Goal: Task Accomplishment & Management: Use online tool/utility

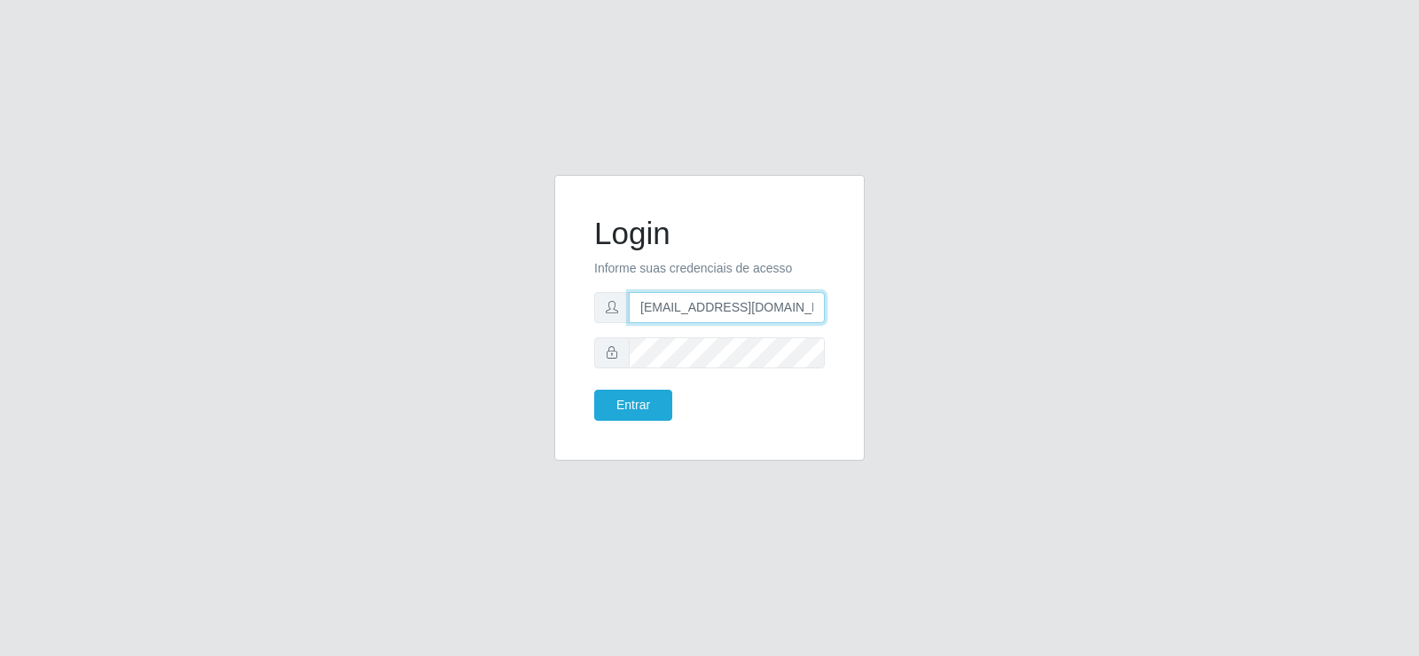
click at [467, 342] on div "Login Informe suas credenciais de acesso [EMAIL_ADDRESS][DOMAIN_NAME] Entrar" at bounding box center [709, 328] width 1011 height 307
drag, startPoint x: 553, startPoint y: 310, endPoint x: 500, endPoint y: 310, distance: 52.3
click at [500, 310] on div "Login Informe suas credenciais de acesso [EMAIL_ADDRESS][DOMAIN_NAME] Entrar" at bounding box center [709, 328] width 1011 height 307
type input "m"
drag, startPoint x: 589, startPoint y: 303, endPoint x: 374, endPoint y: 305, distance: 214.7
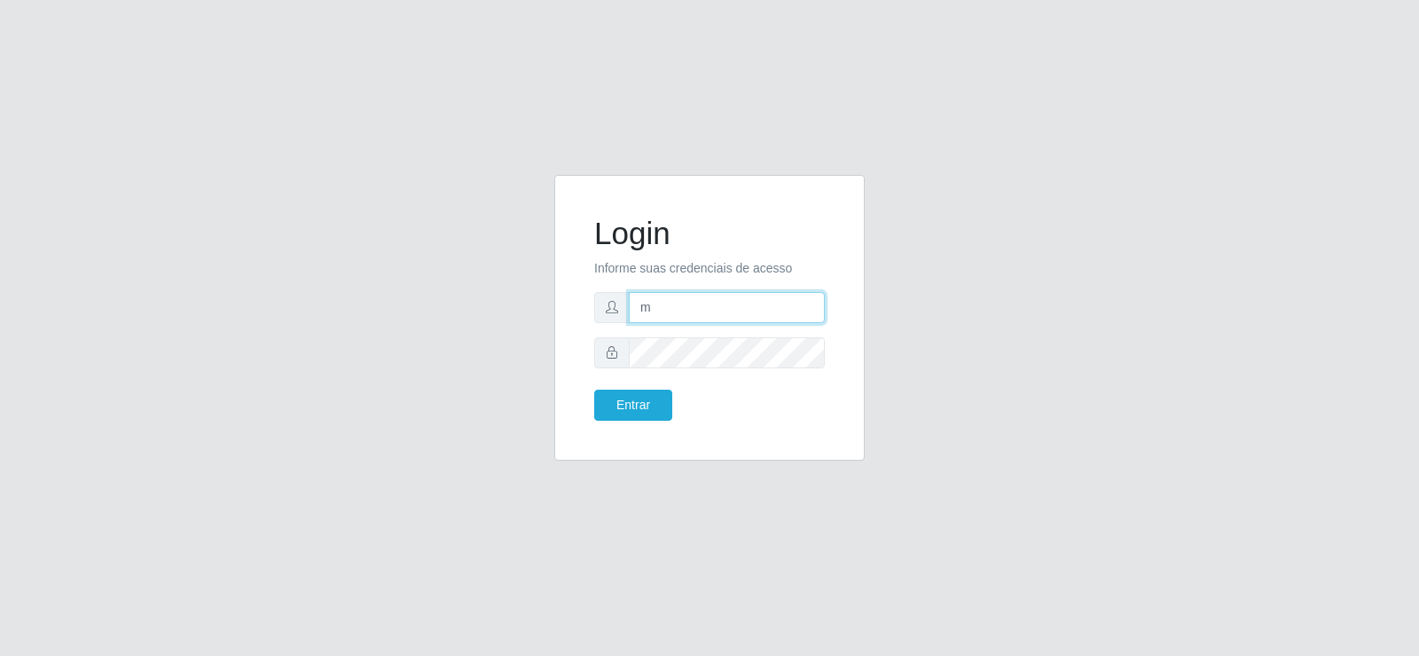
click at [374, 305] on div "Login Informe suas credenciais de acesso m Entrar" at bounding box center [709, 328] width 1011 height 307
type input "[EMAIL_ADDRESS][DOMAIN_NAME]"
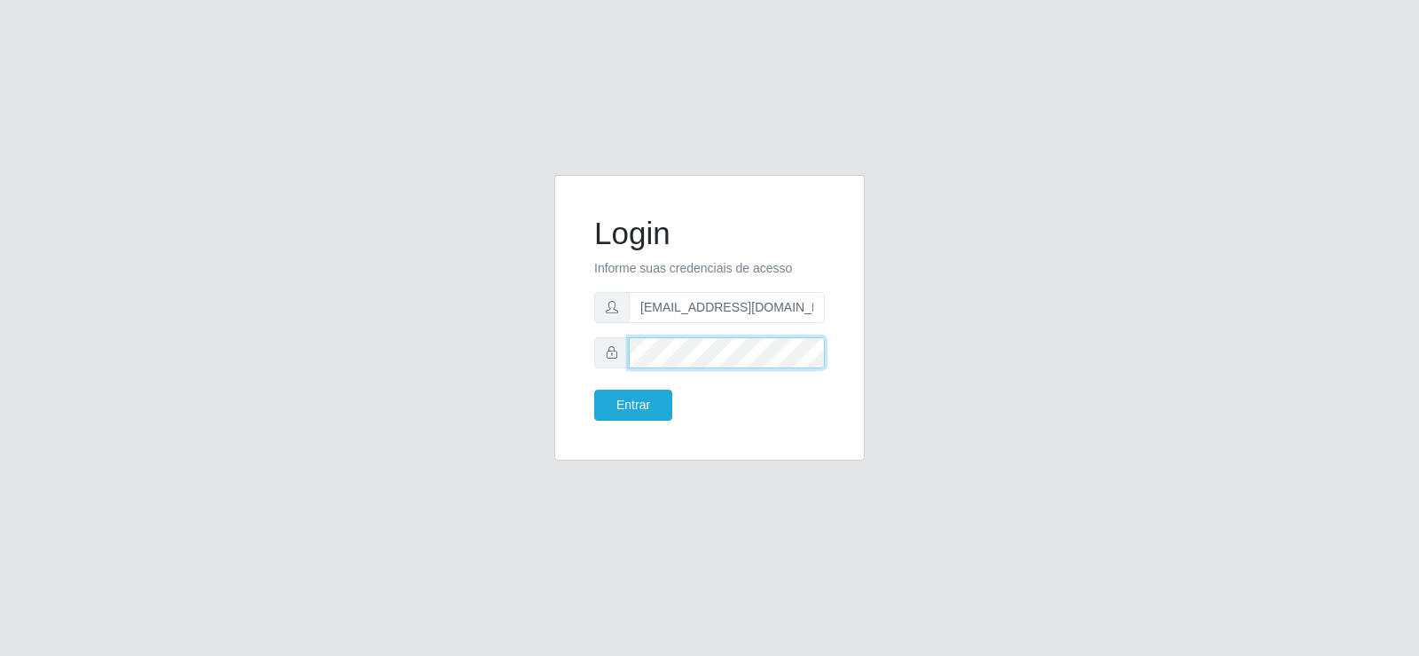
click at [584, 357] on div "Login Informe suas credenciais de acesso [EMAIL_ADDRESS][DOMAIN_NAME] Entrar" at bounding box center [710, 317] width 266 height 241
click at [625, 397] on button "Entrar" at bounding box center [633, 404] width 78 height 31
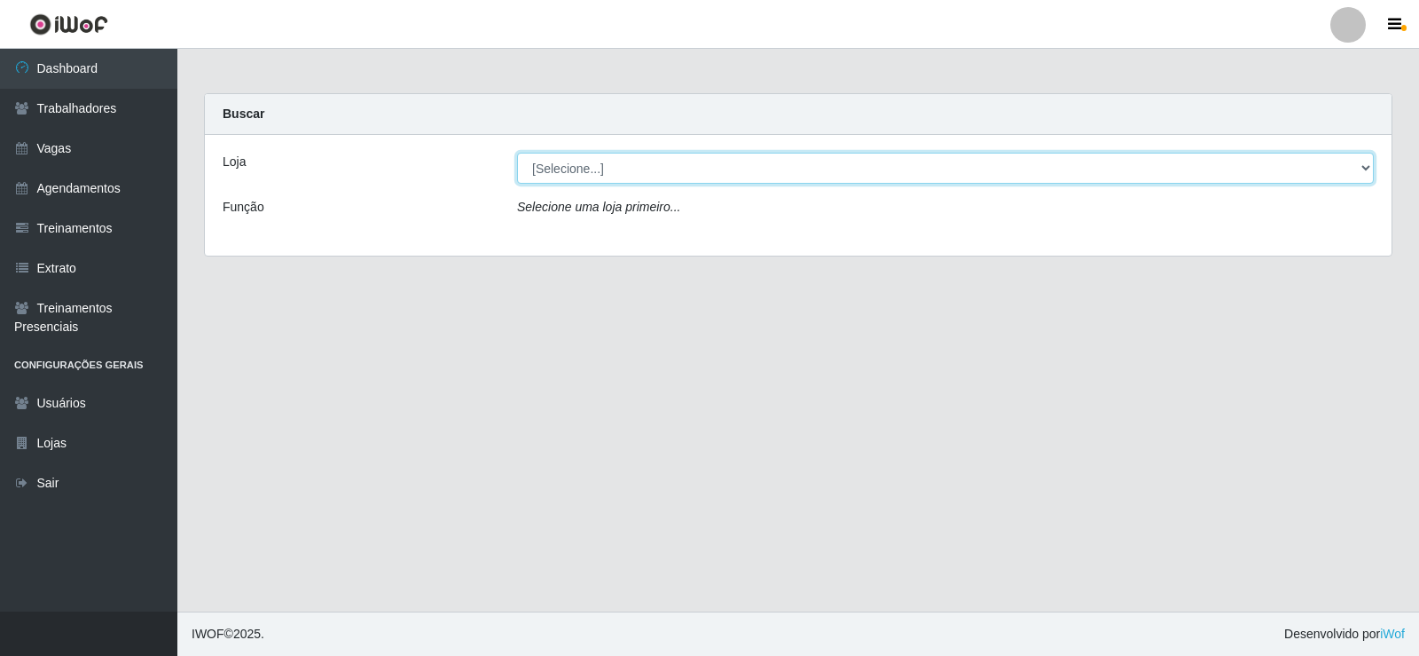
click at [631, 176] on select "[Selecione...] Supermercado Tadeu - [GEOGRAPHIC_DATA]" at bounding box center [945, 168] width 857 height 31
select select "195"
click at [517, 153] on select "[Selecione...] Supermercado Tadeu - [GEOGRAPHIC_DATA]" at bounding box center [945, 168] width 857 height 31
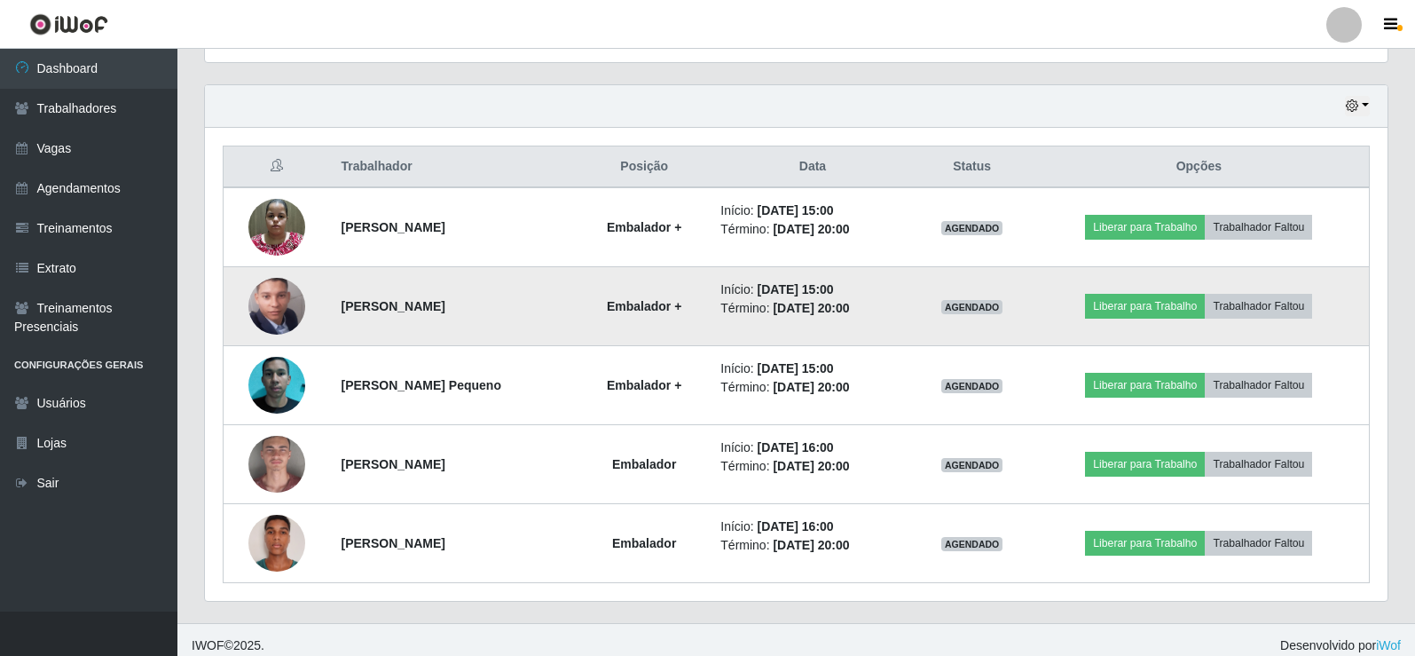
scroll to position [601, 0]
